Goal: Information Seeking & Learning: Learn about a topic

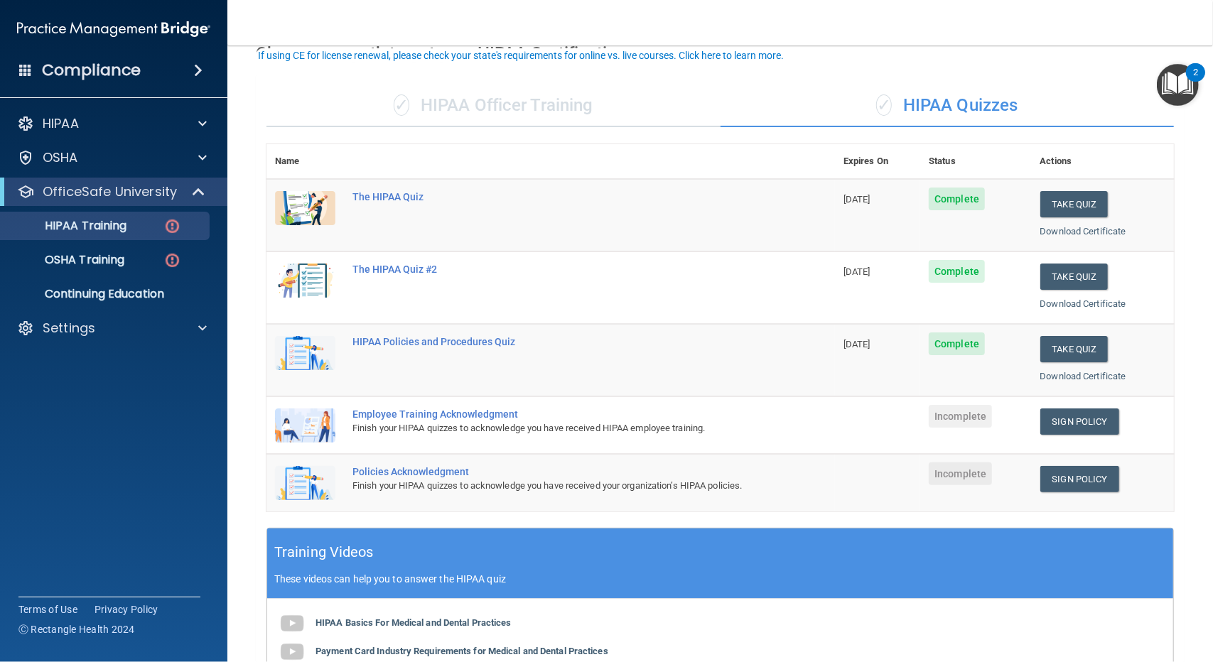
scroll to position [142, 0]
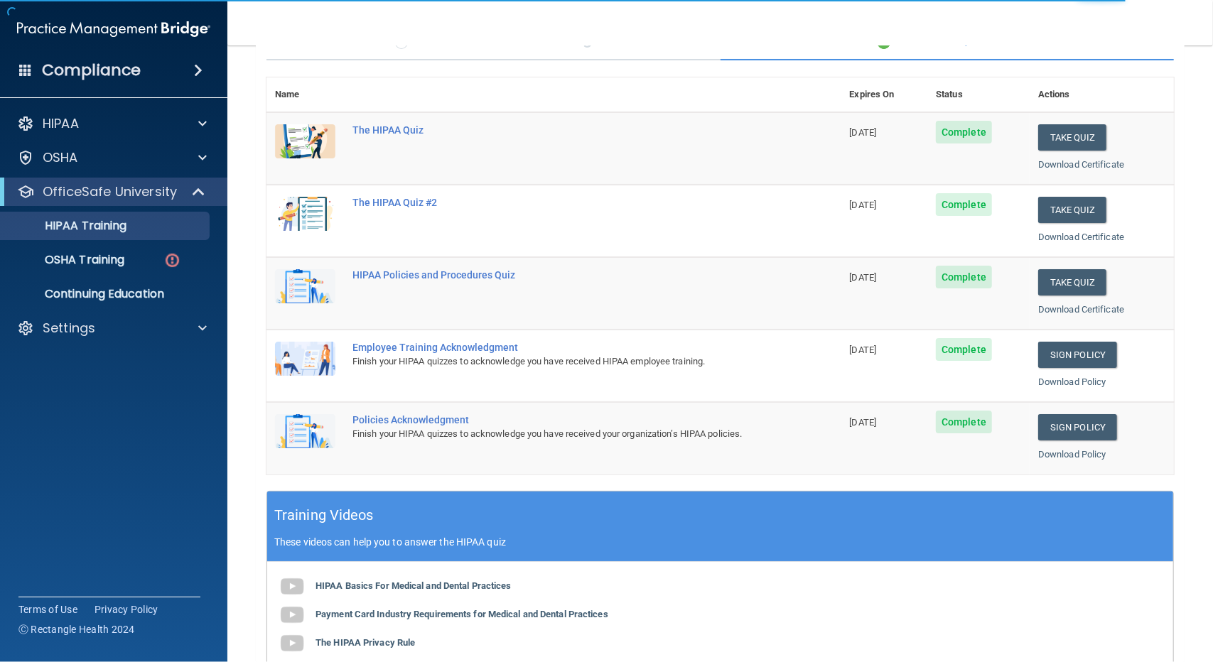
scroll to position [404, 0]
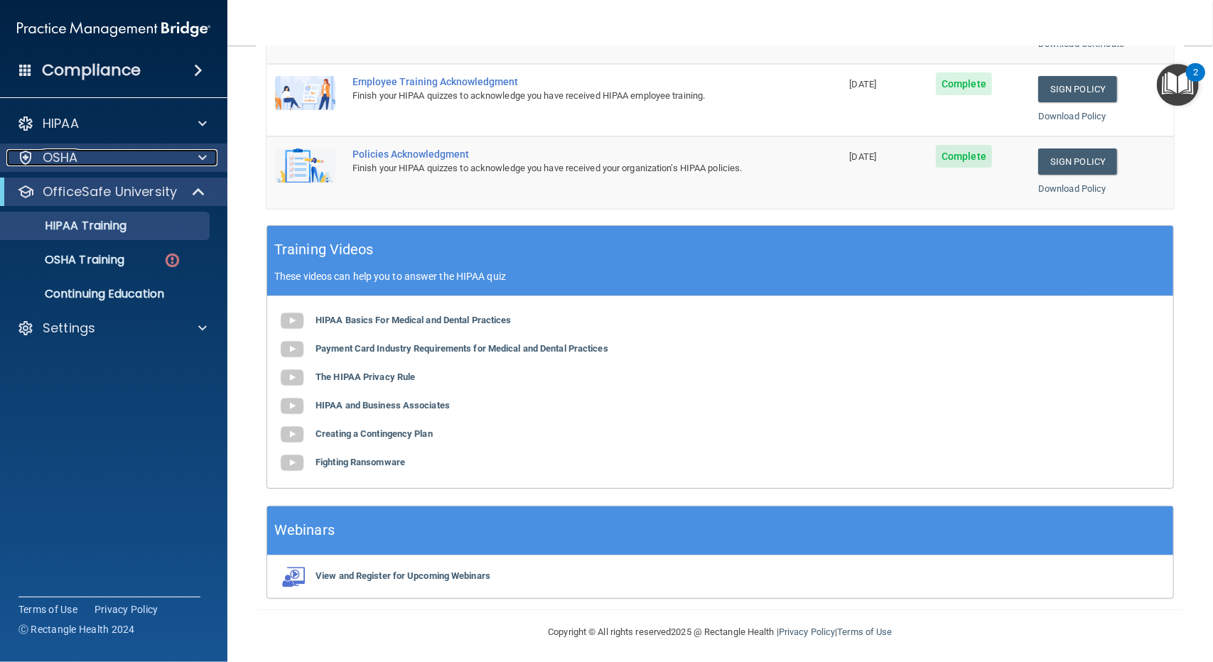
click at [77, 158] on p "OSHA" at bounding box center [61, 157] width 36 height 17
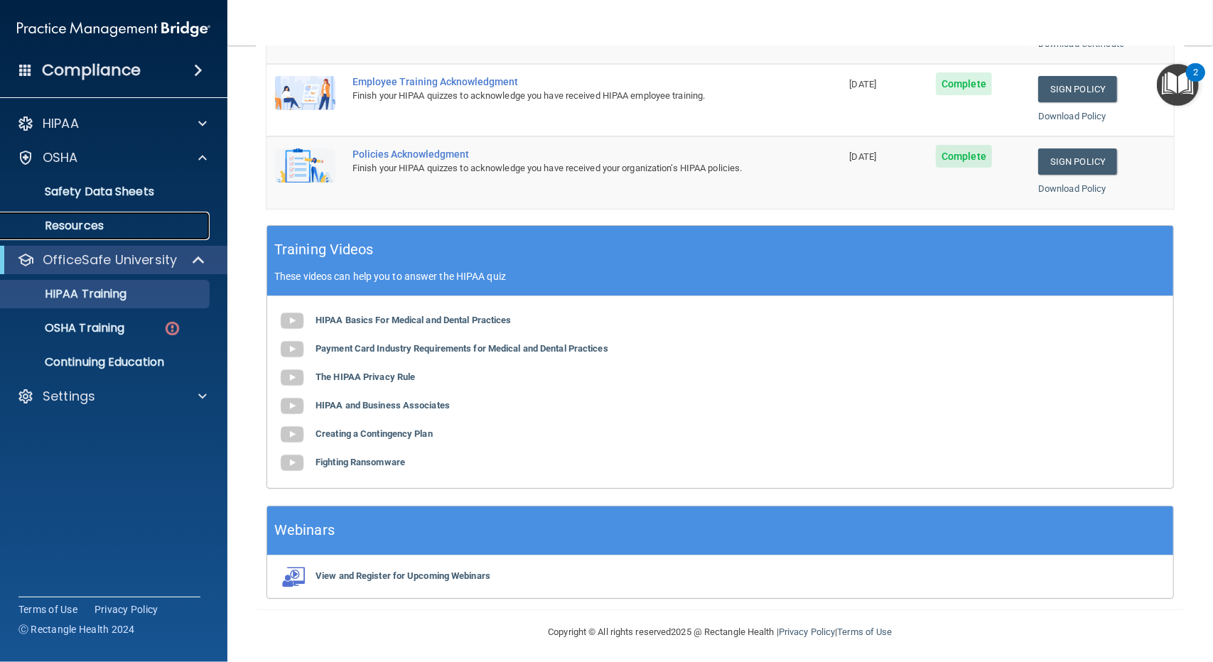
click at [78, 229] on p "Resources" at bounding box center [106, 226] width 194 height 14
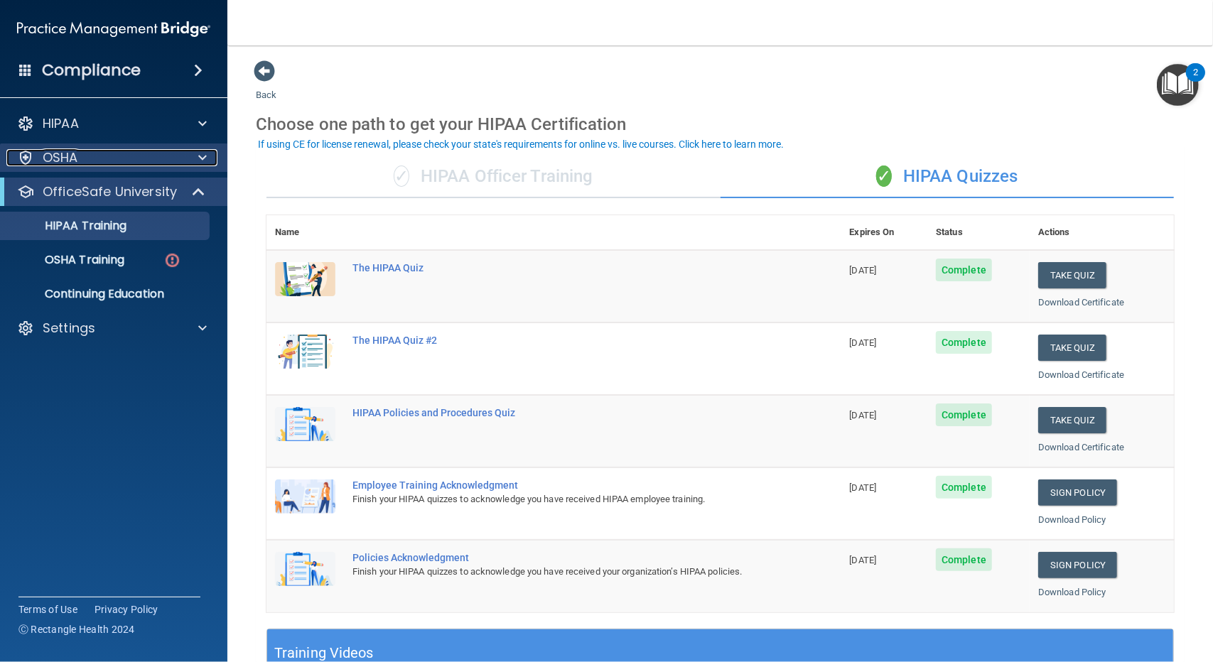
click at [65, 160] on p "OSHA" at bounding box center [61, 157] width 36 height 17
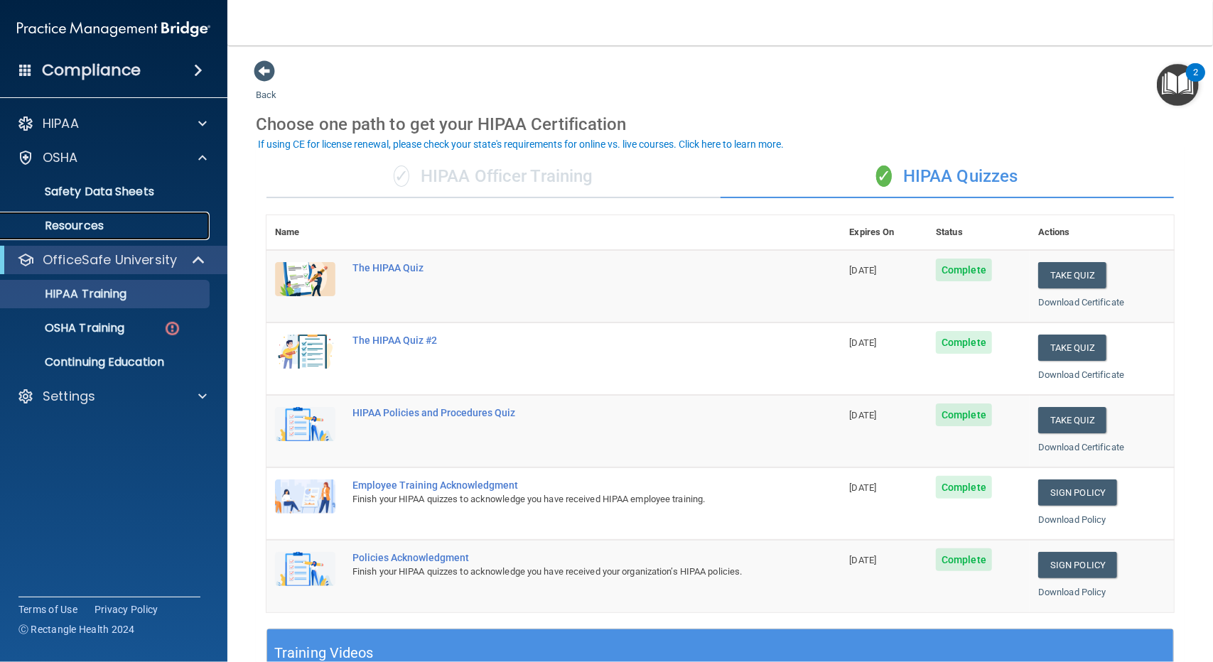
click at [85, 227] on p "Resources" at bounding box center [106, 226] width 194 height 14
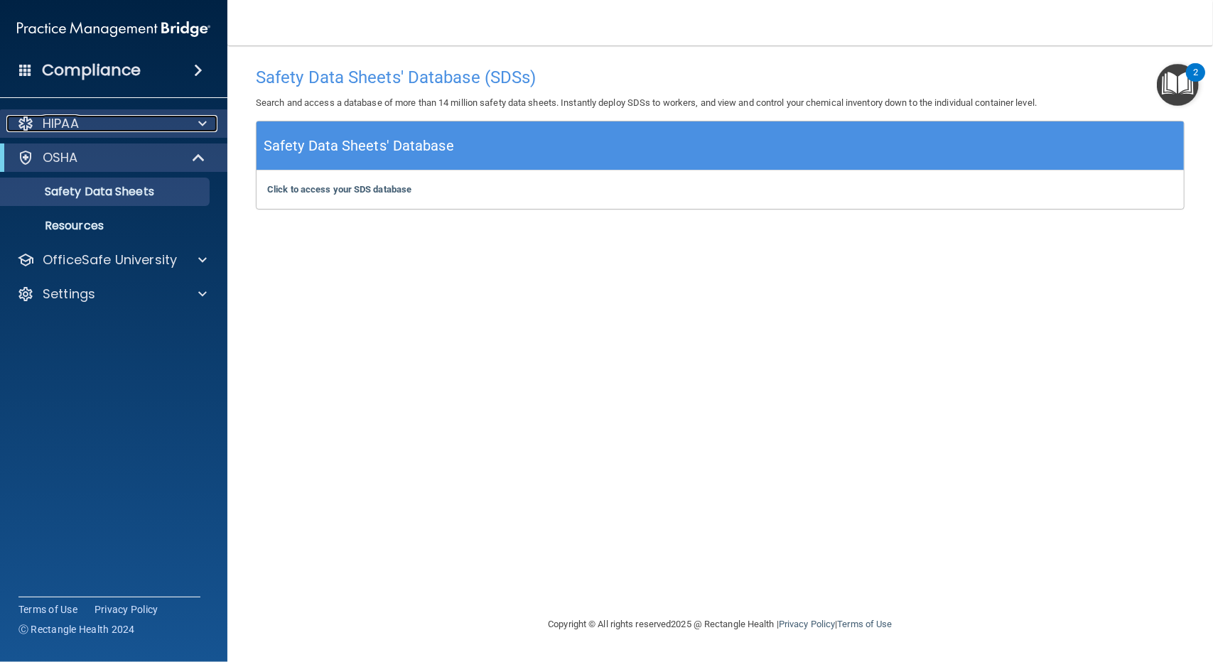
click at [53, 127] on p "HIPAA" at bounding box center [61, 123] width 36 height 17
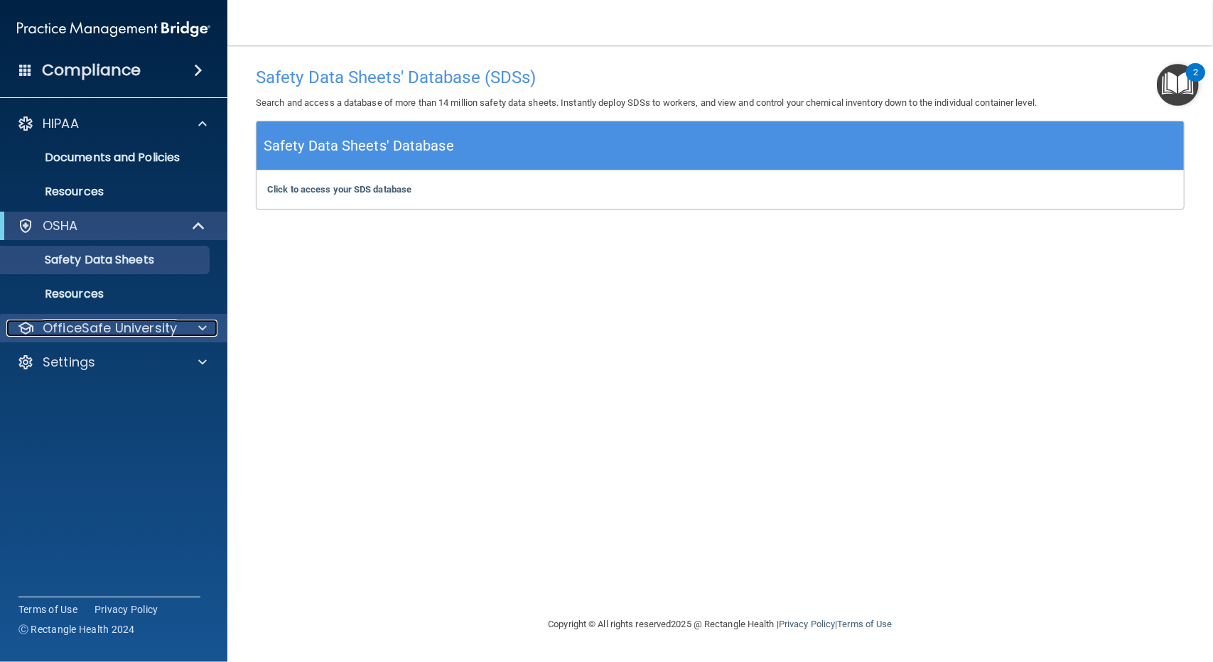
click at [68, 335] on p "OfficeSafe University" at bounding box center [110, 328] width 134 height 17
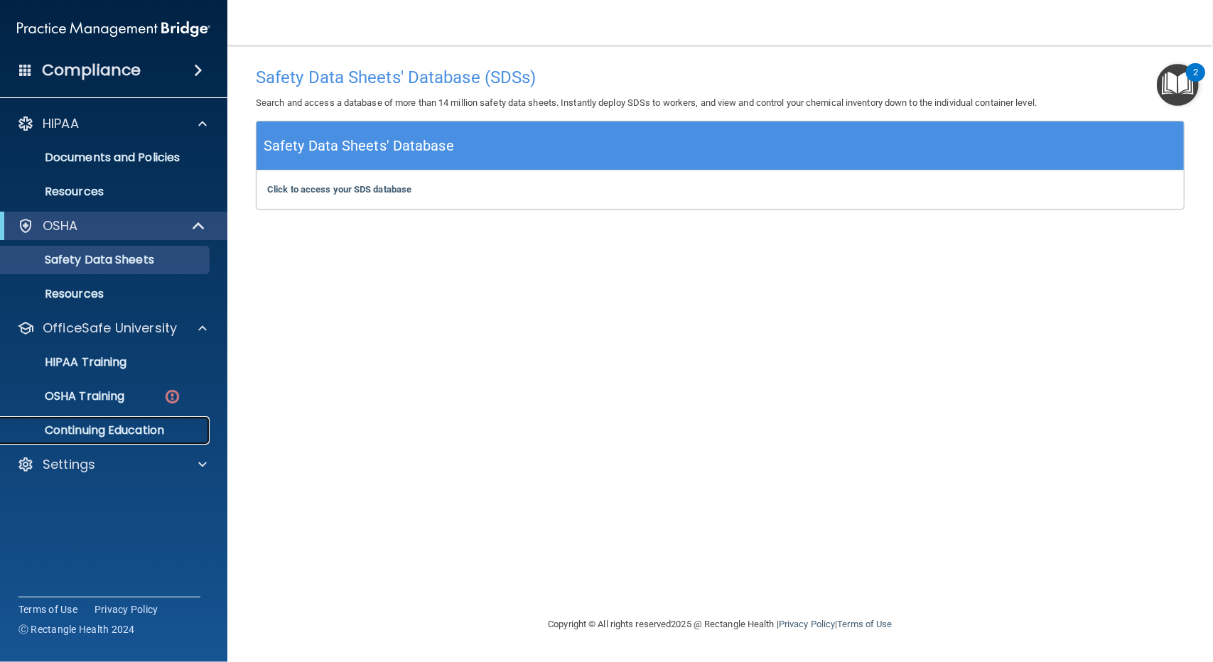
click at [77, 433] on p "Continuing Education" at bounding box center [106, 431] width 194 height 14
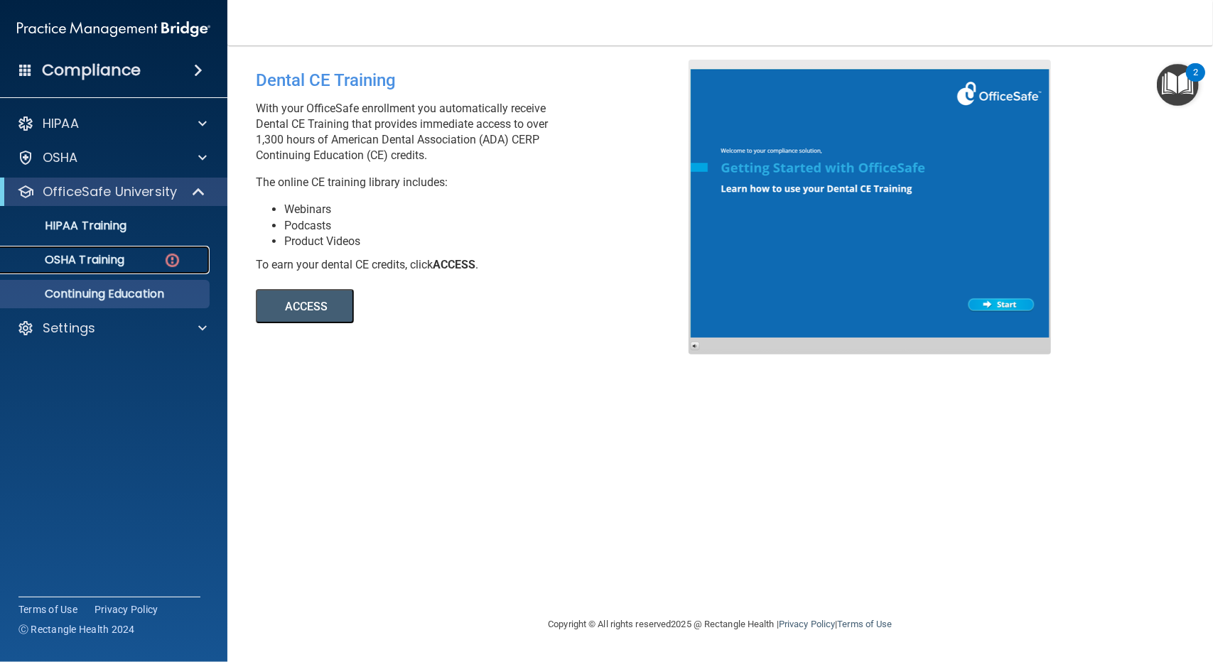
click at [106, 257] on p "OSHA Training" at bounding box center [66, 260] width 115 height 14
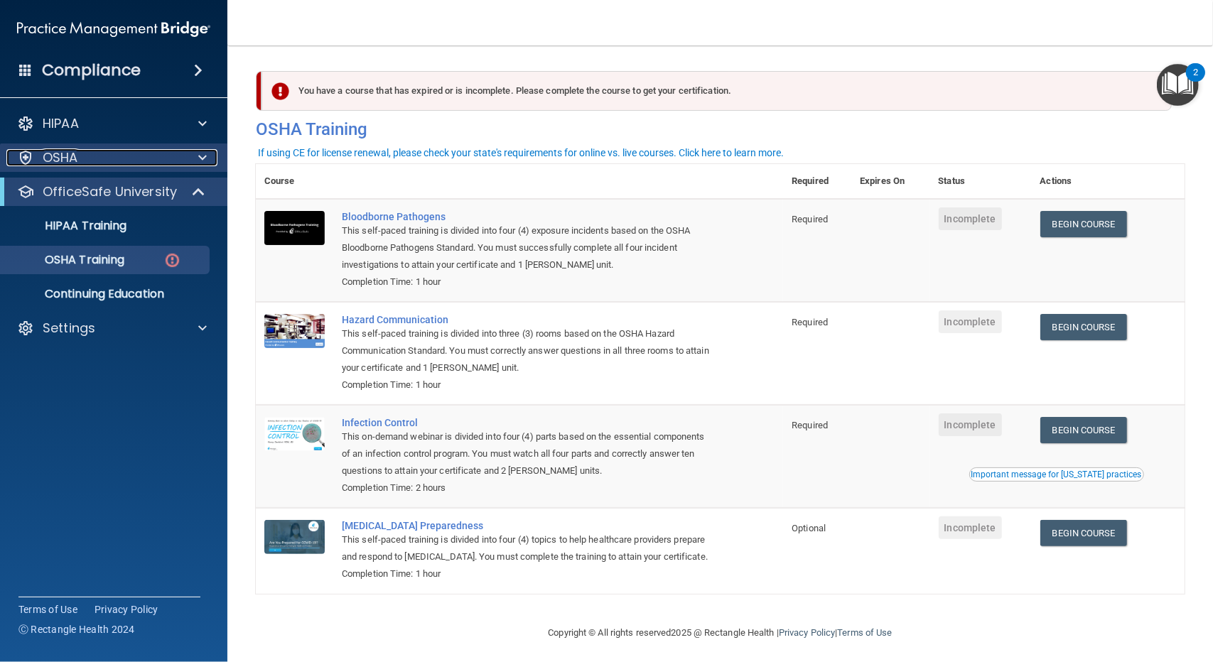
click at [64, 150] on p "OSHA" at bounding box center [61, 157] width 36 height 17
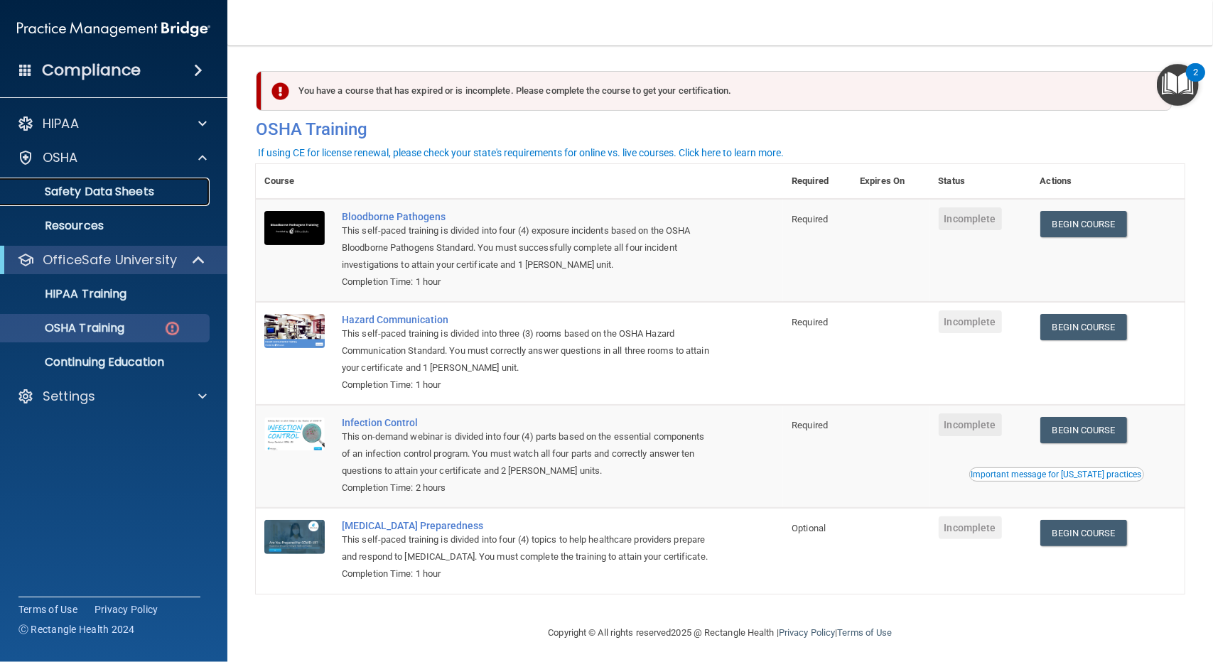
click at [122, 191] on p "Safety Data Sheets" at bounding box center [106, 192] width 194 height 14
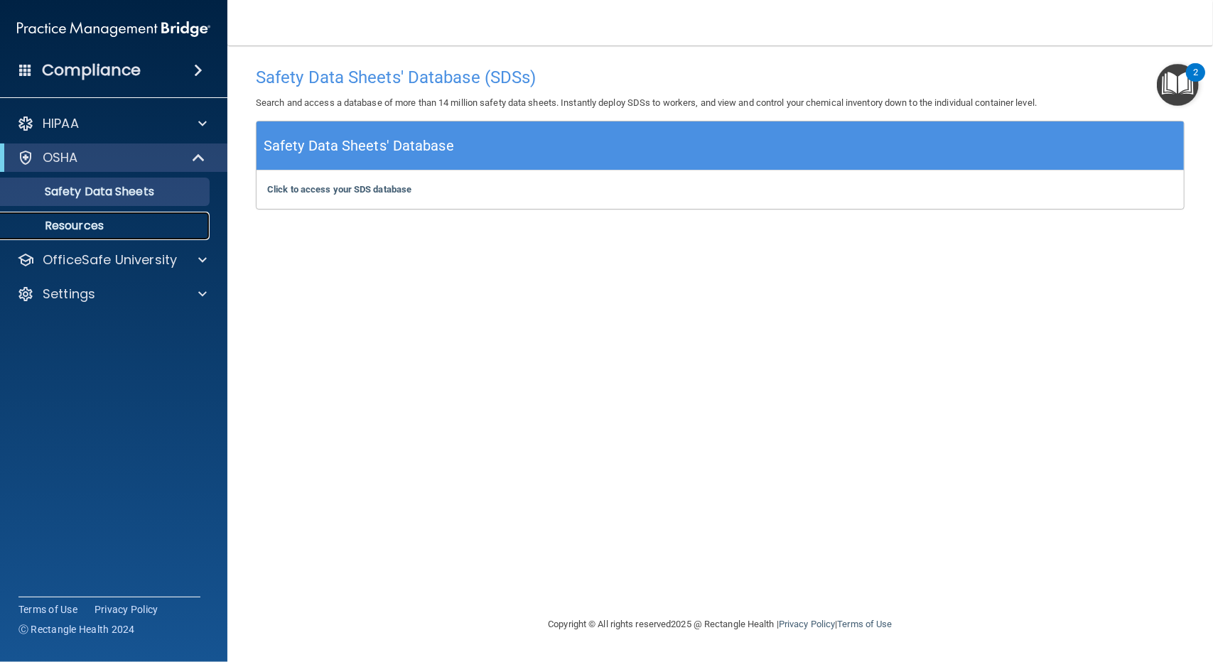
click at [82, 225] on p "Resources" at bounding box center [106, 226] width 194 height 14
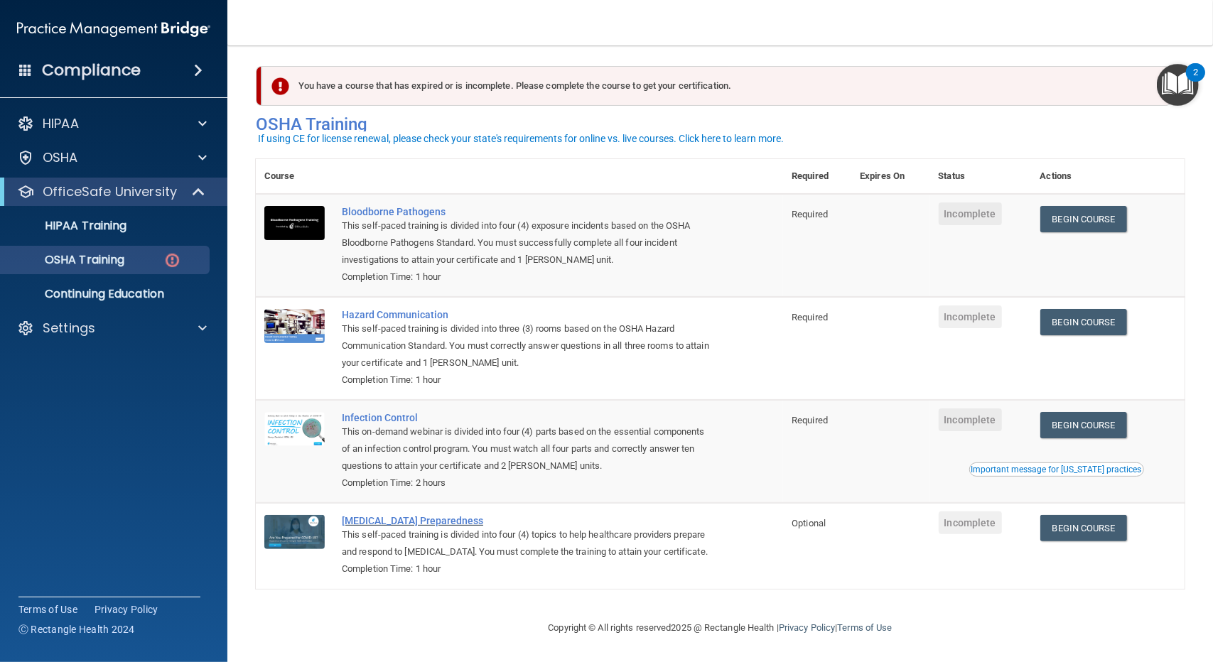
scroll to position [23, 0]
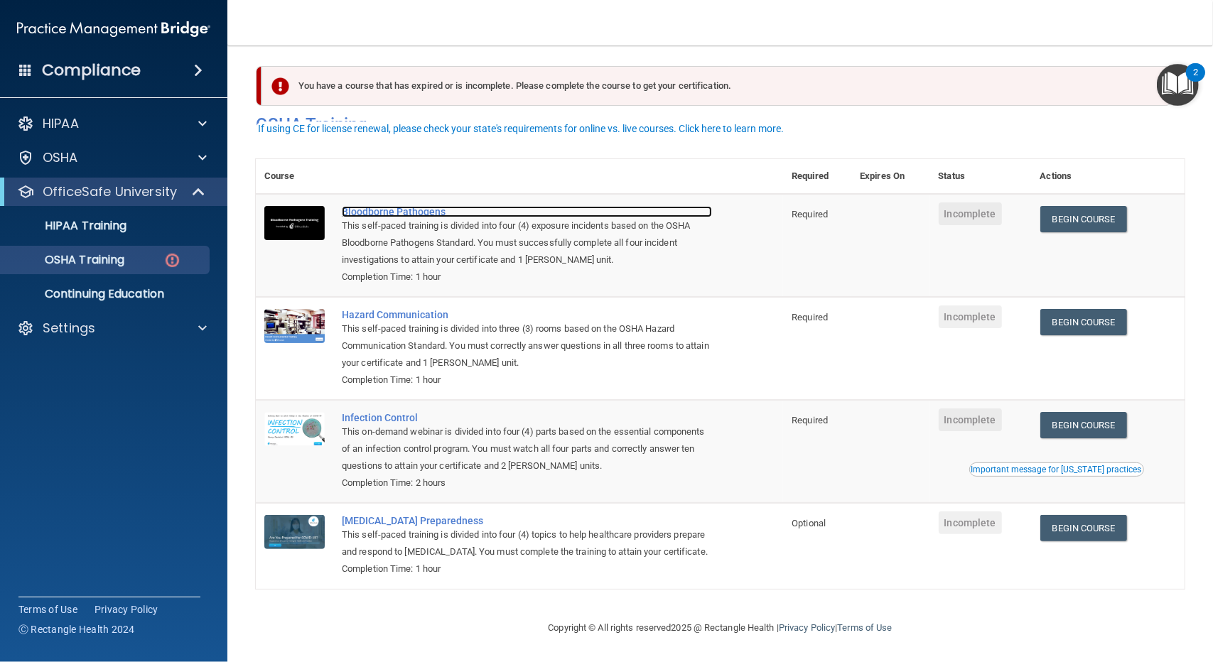
click at [394, 206] on div "Bloodborne Pathogens" at bounding box center [527, 211] width 370 height 11
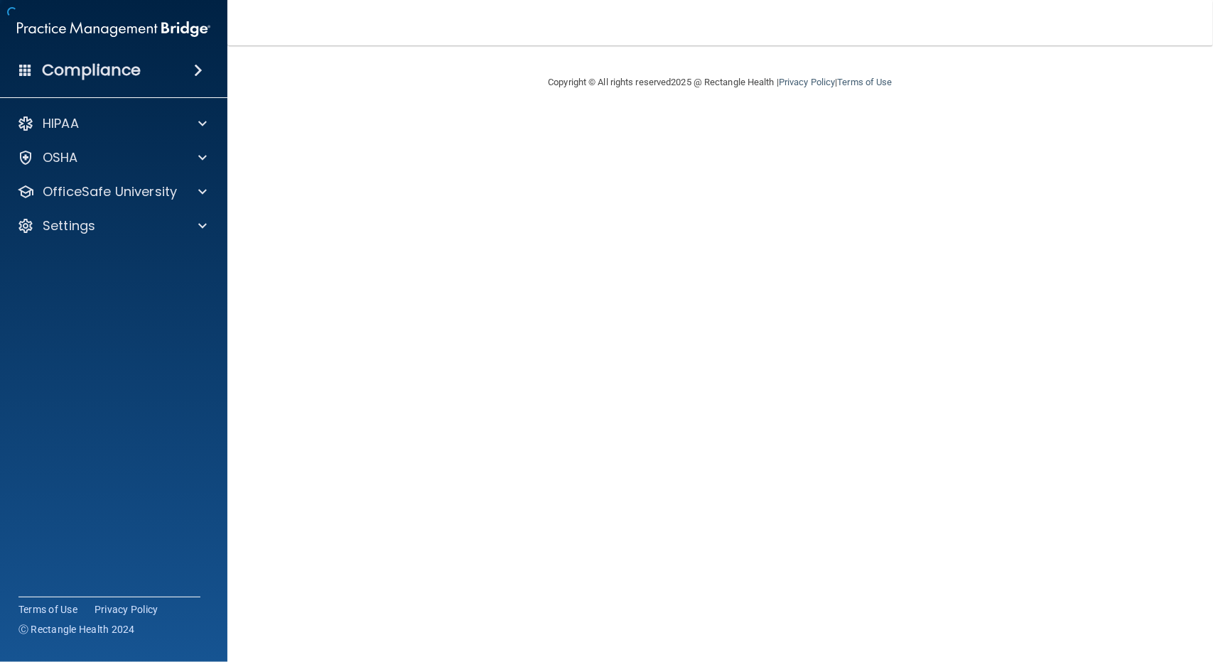
click at [394, 191] on body "Compliance HIPAA Documents and Policies Report an Incident Business Associates …" at bounding box center [606, 331] width 1213 height 662
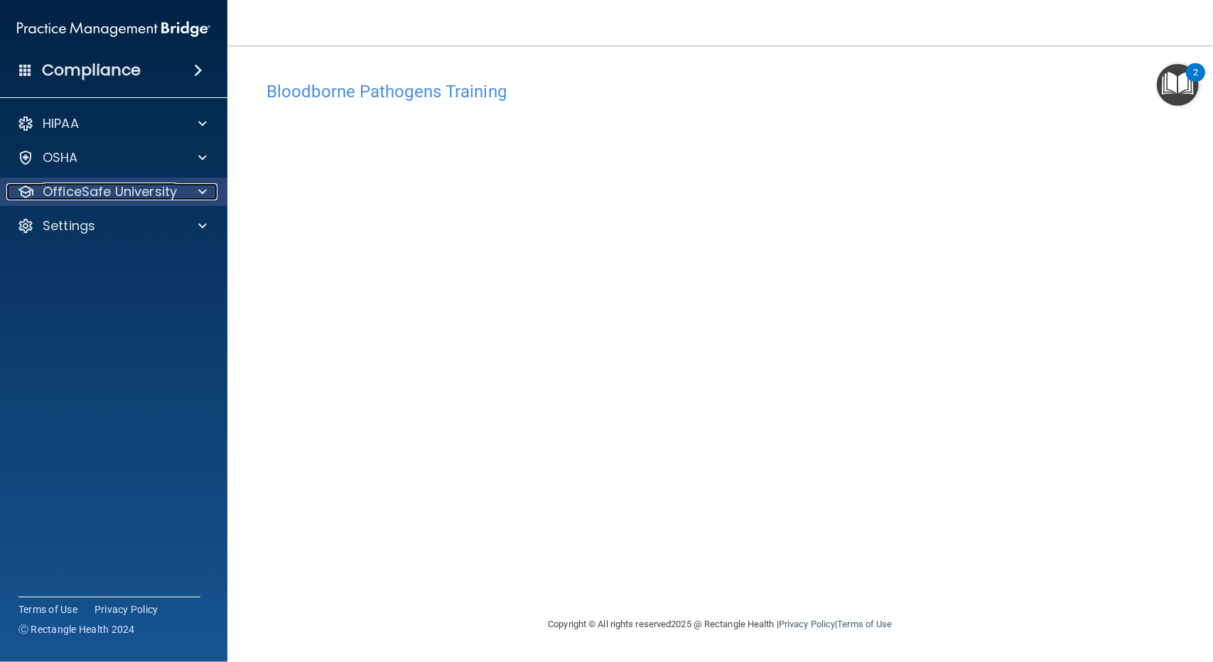
click at [84, 193] on p "OfficeSafe University" at bounding box center [110, 191] width 134 height 17
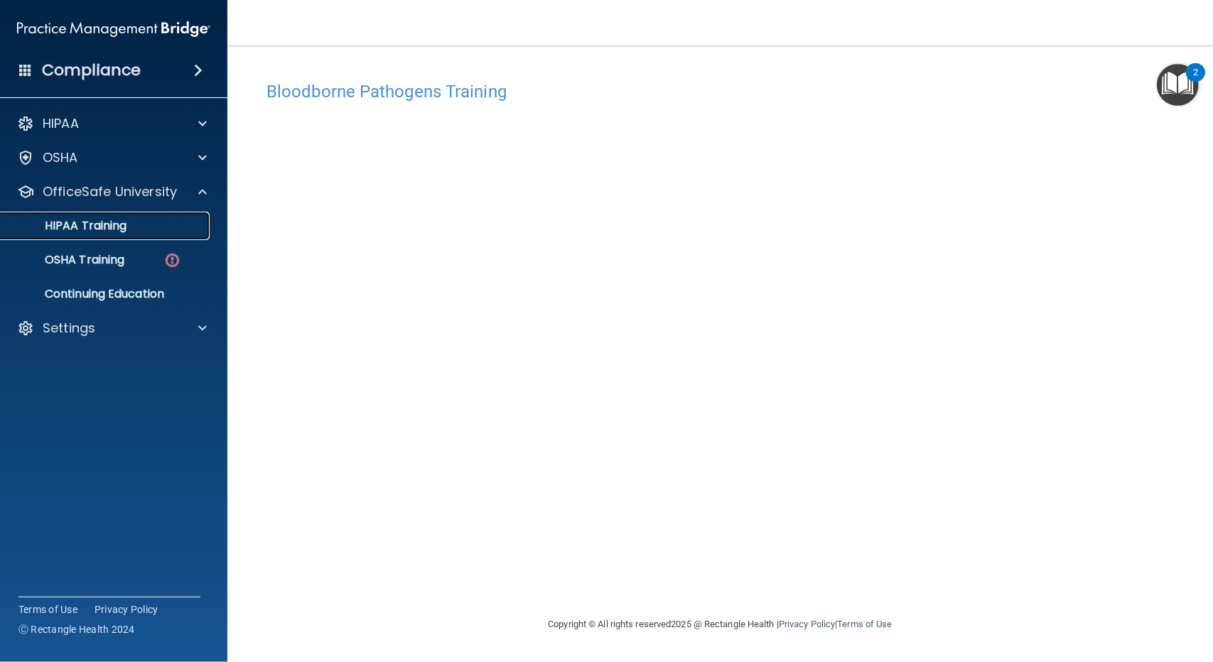
click at [94, 222] on p "HIPAA Training" at bounding box center [67, 226] width 117 height 14
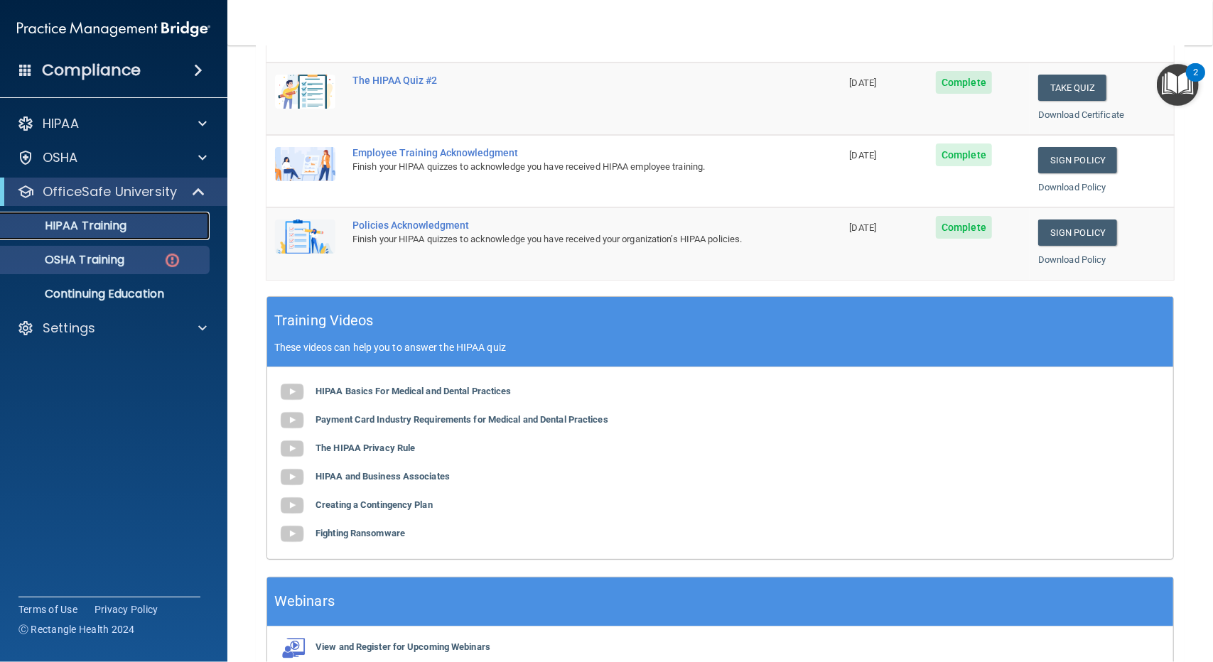
scroll to position [333, 0]
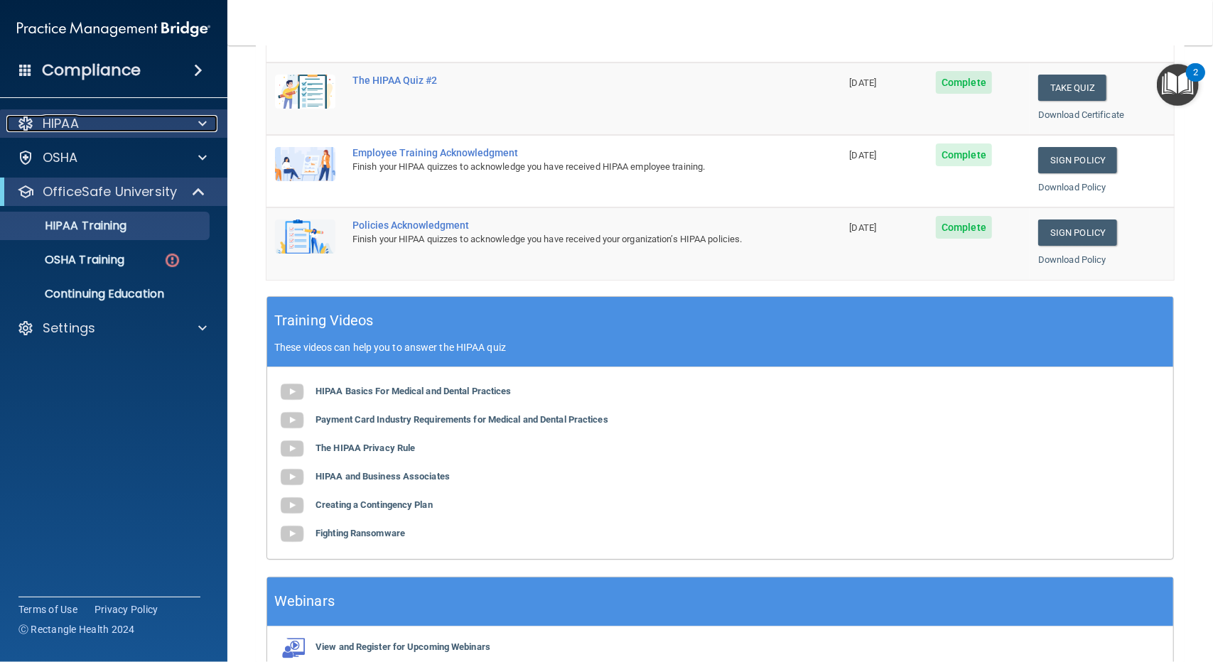
click at [90, 116] on div "HIPAA" at bounding box center [94, 123] width 176 height 17
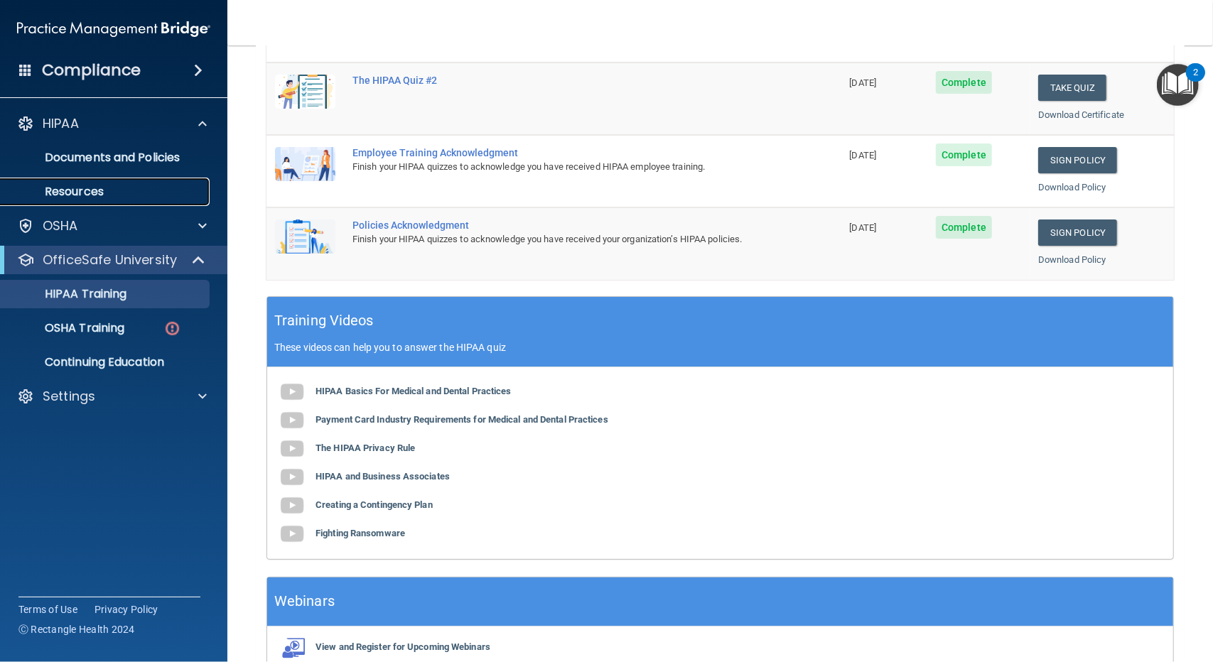
click at [95, 193] on p "Resources" at bounding box center [106, 192] width 194 height 14
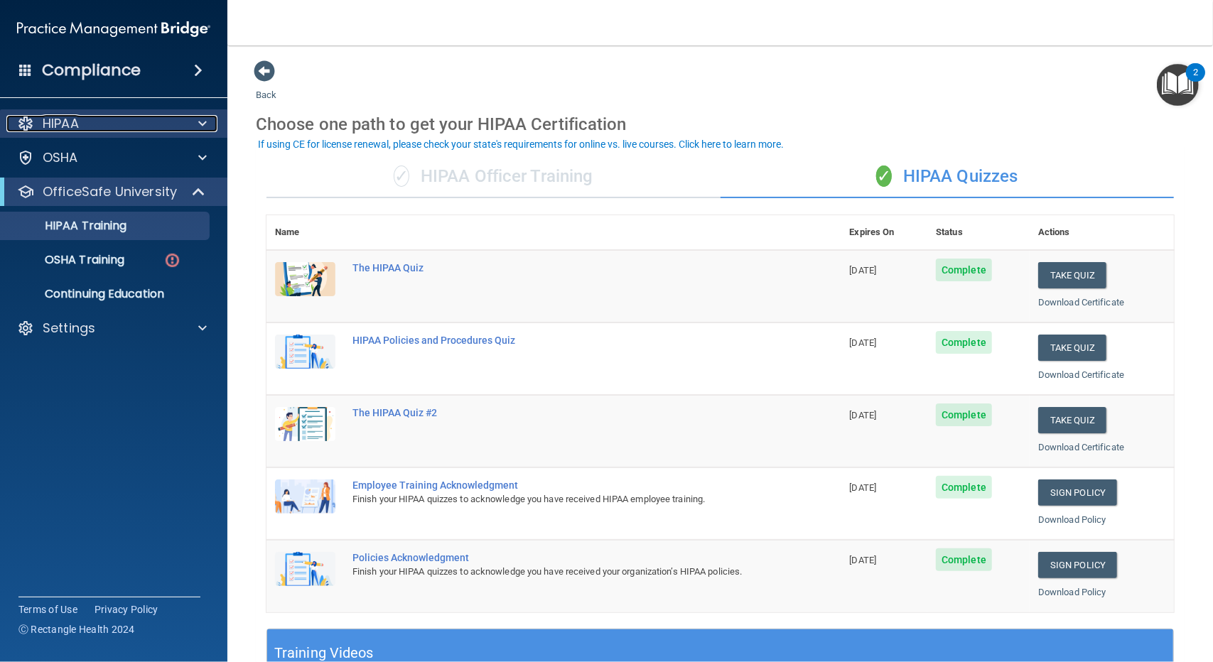
click at [71, 123] on p "HIPAA" at bounding box center [61, 123] width 36 height 17
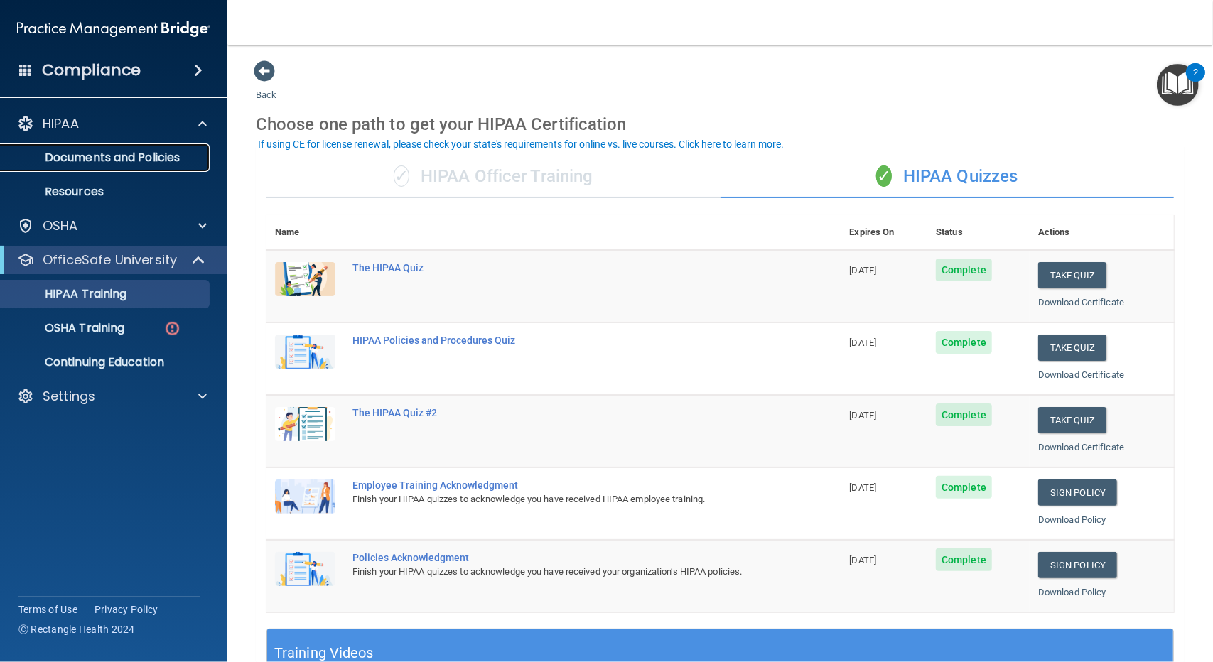
click at [65, 156] on p "Documents and Policies" at bounding box center [106, 158] width 194 height 14
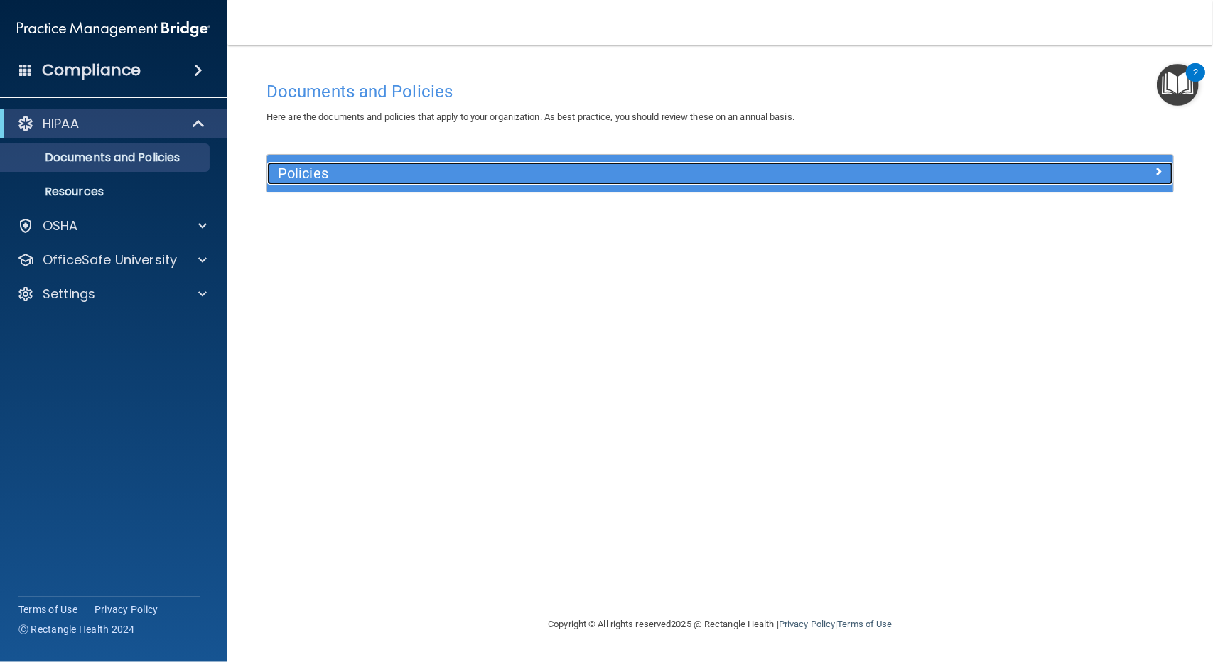
click at [297, 170] on h5 "Policies" at bounding box center [607, 174] width 658 height 16
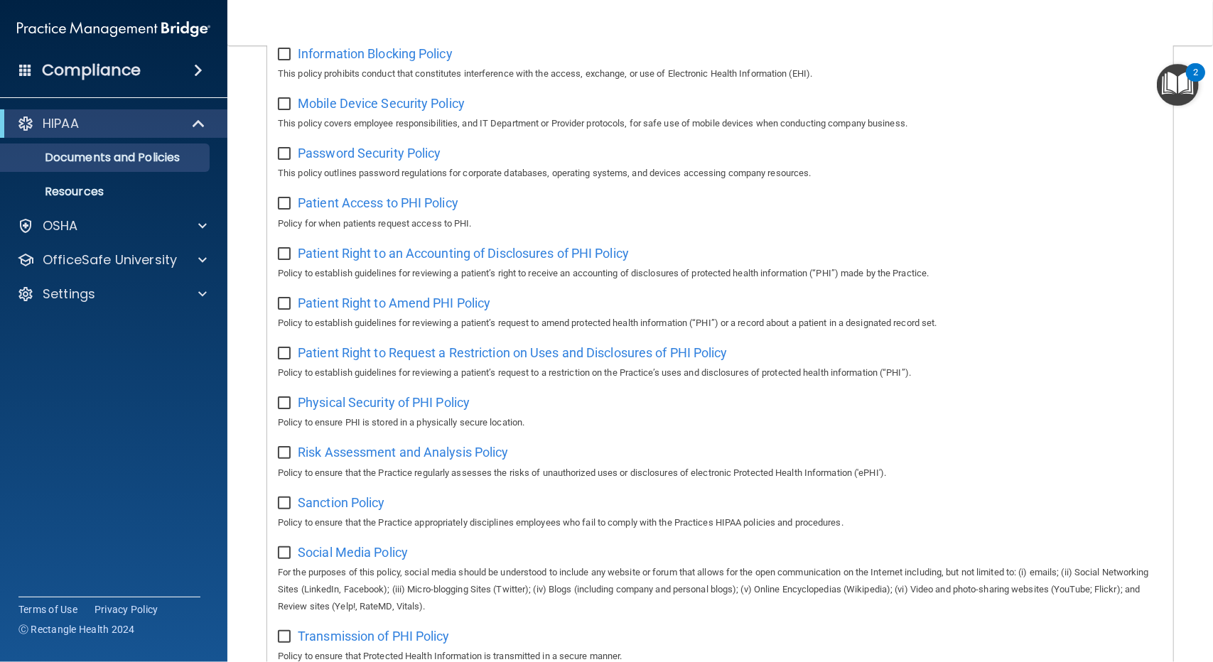
scroll to position [769, 0]
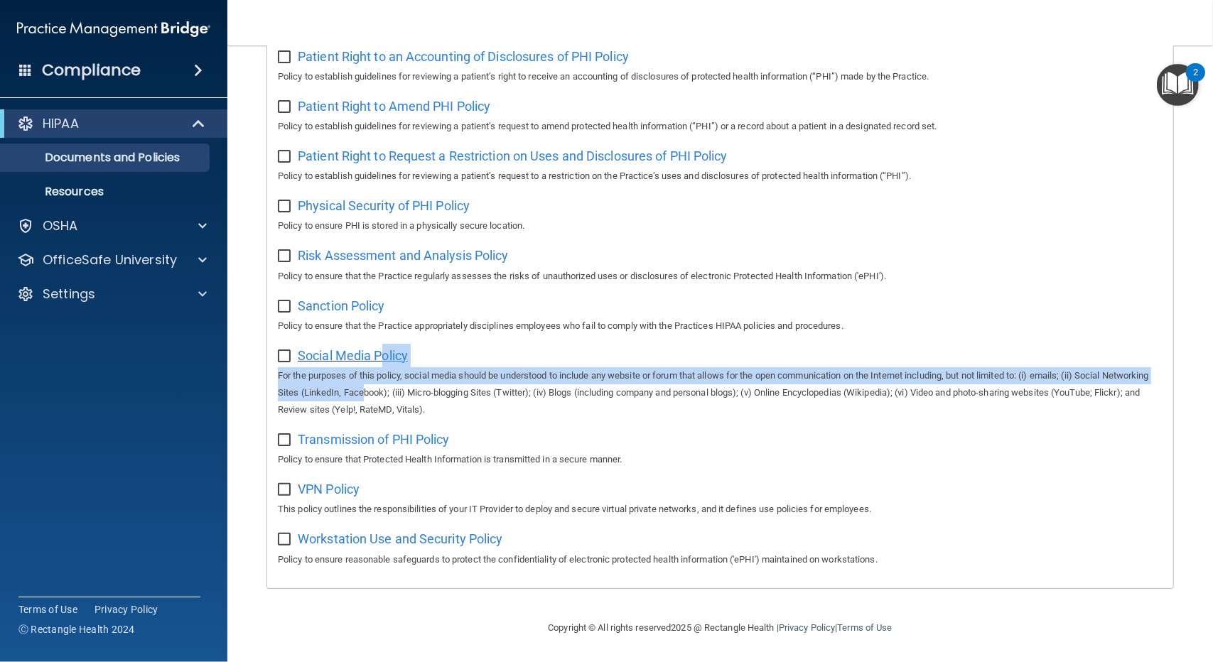
drag, startPoint x: 415, startPoint y: 401, endPoint x: 379, endPoint y: 362, distance: 52.8
click at [379, 362] on div "Social Media Policy For the purposes of this policy, social media should be und…" at bounding box center [720, 381] width 885 height 75
